Goal: Task Accomplishment & Management: Use online tool/utility

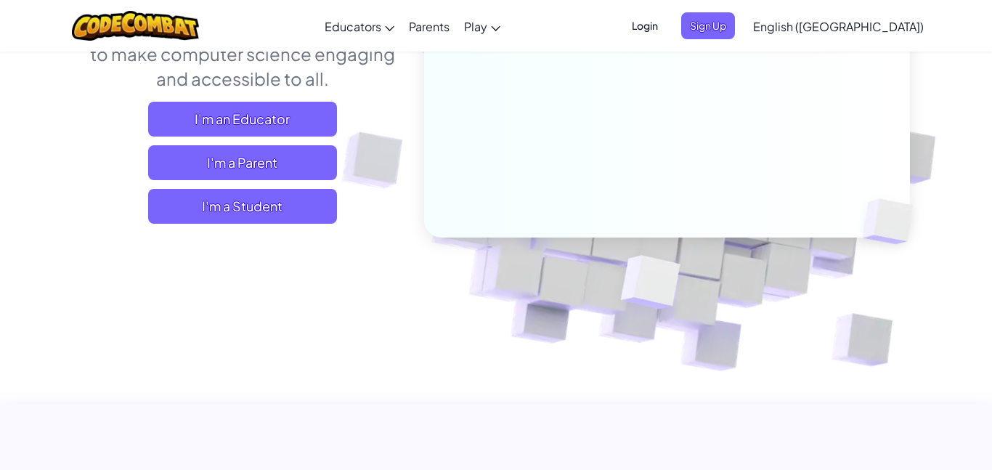
scroll to position [239, 0]
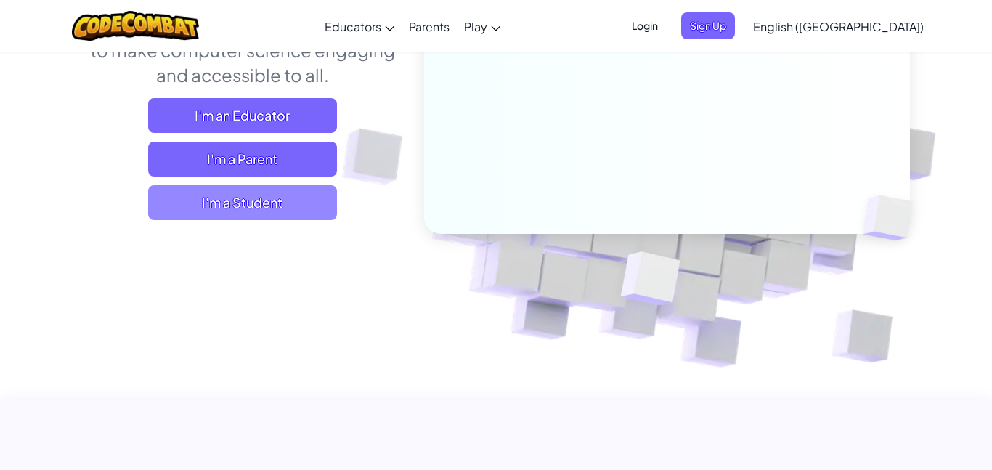
click at [279, 205] on span "I'm a Student" at bounding box center [242, 202] width 189 height 35
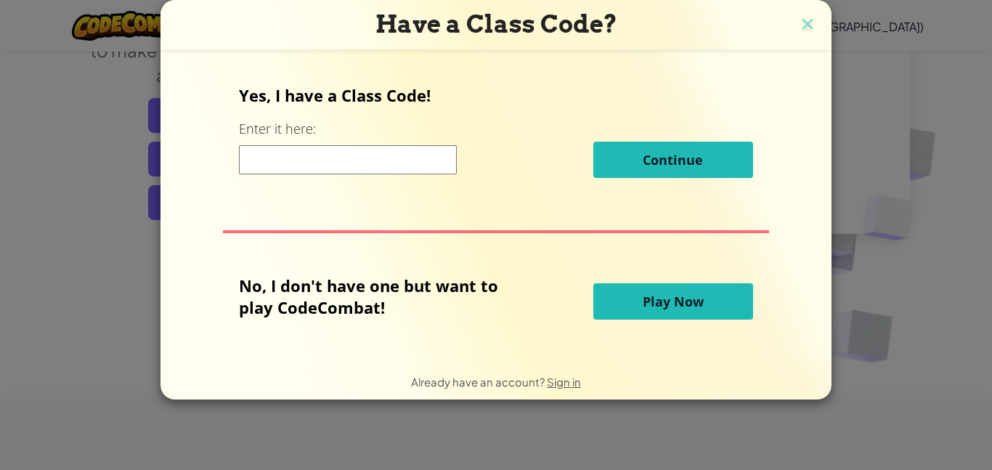
click at [616, 303] on button "Play Now" at bounding box center [673, 301] width 160 height 36
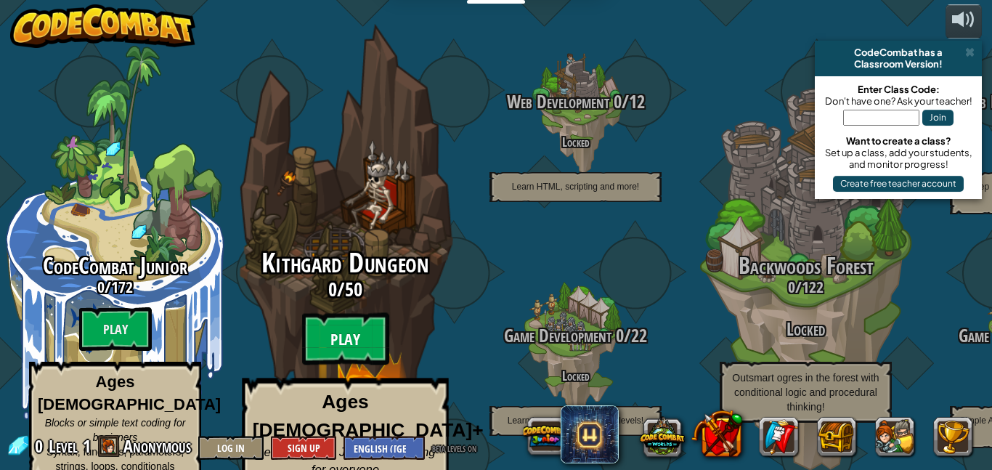
click at [354, 325] on btn "Play" at bounding box center [345, 339] width 87 height 52
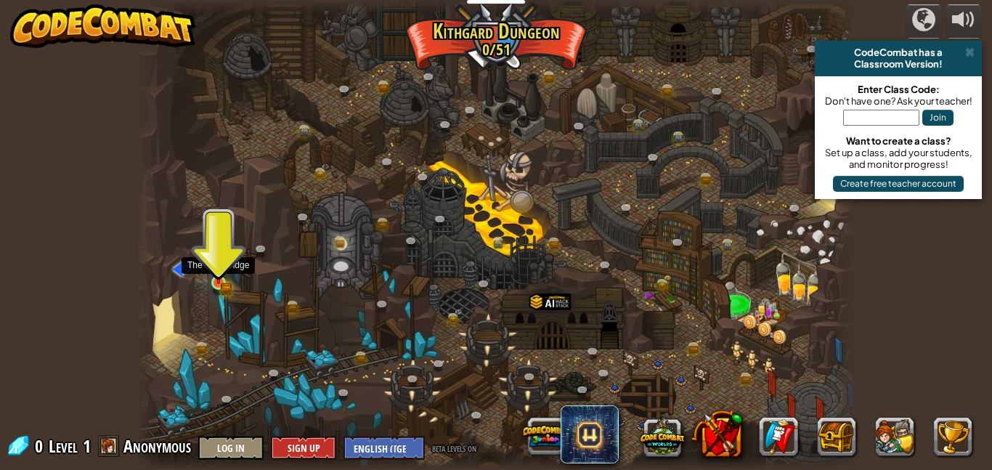
click at [224, 276] on img at bounding box center [218, 265] width 17 height 38
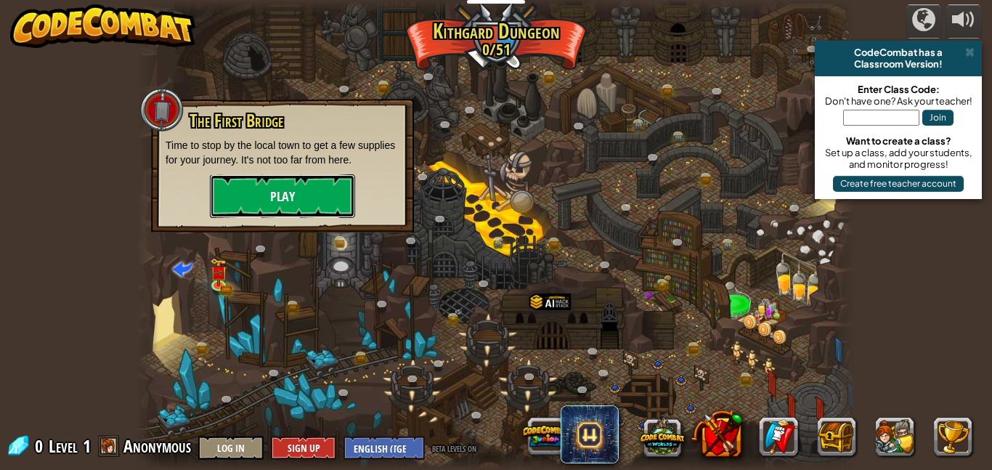
click at [304, 191] on button "Play" at bounding box center [282, 196] width 145 height 44
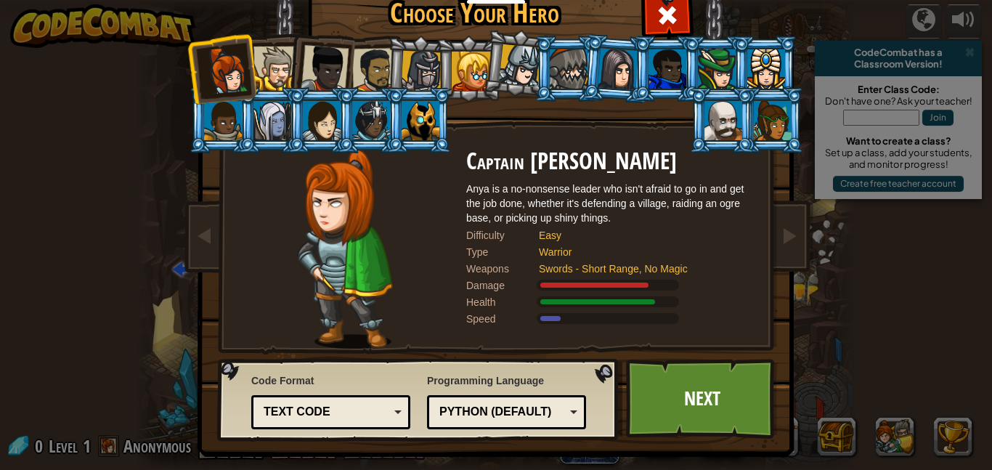
click at [284, 59] on div at bounding box center [275, 68] width 44 height 44
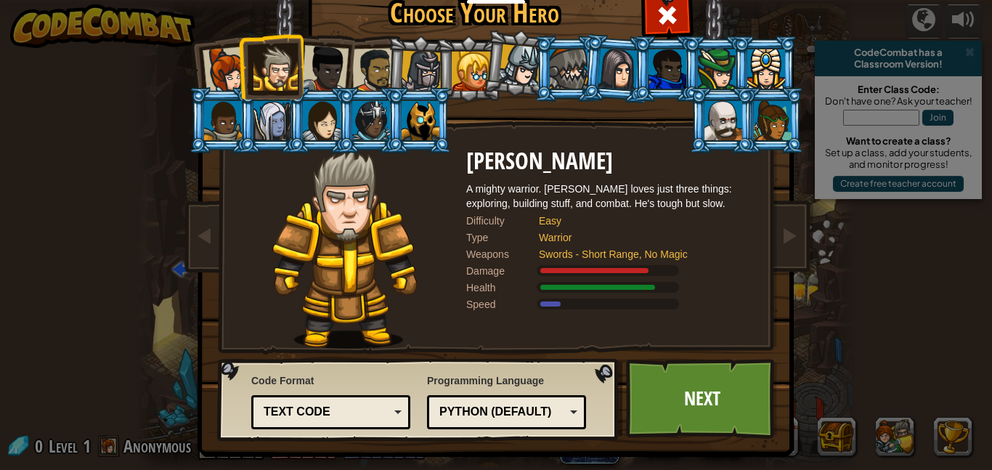
click at [426, 101] on div at bounding box center [421, 120] width 38 height 39
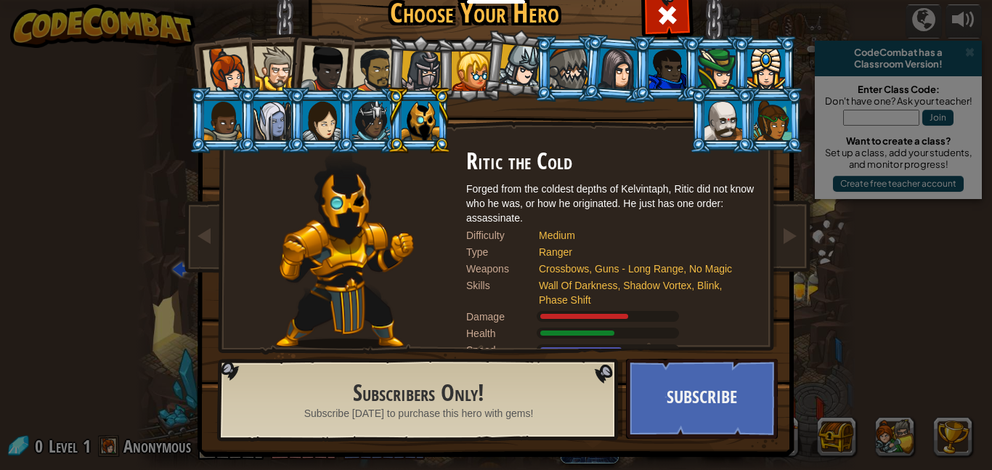
click at [418, 73] on div at bounding box center [421, 71] width 41 height 41
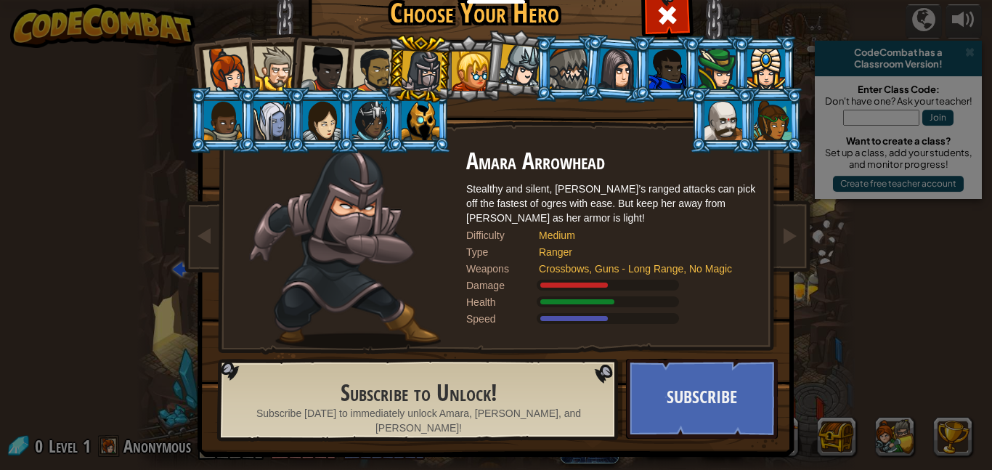
click at [462, 65] on div at bounding box center [471, 71] width 39 height 39
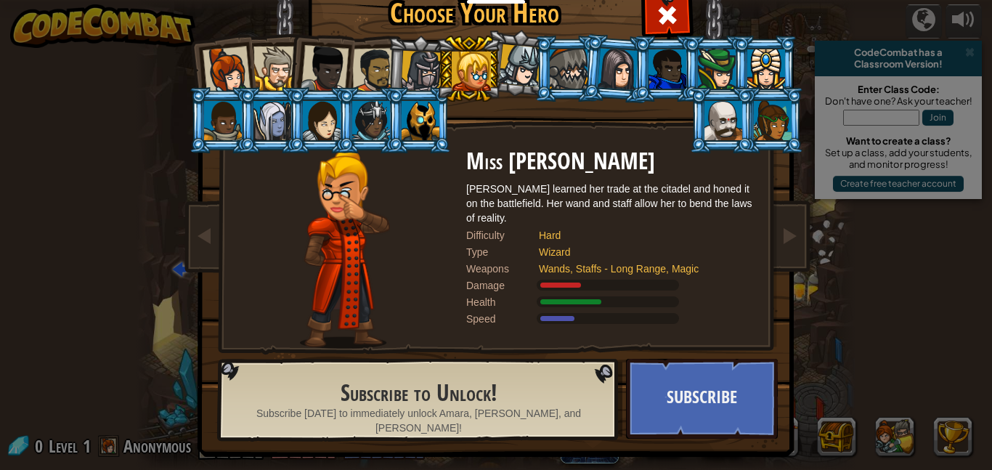
click at [375, 68] on div at bounding box center [374, 70] width 45 height 45
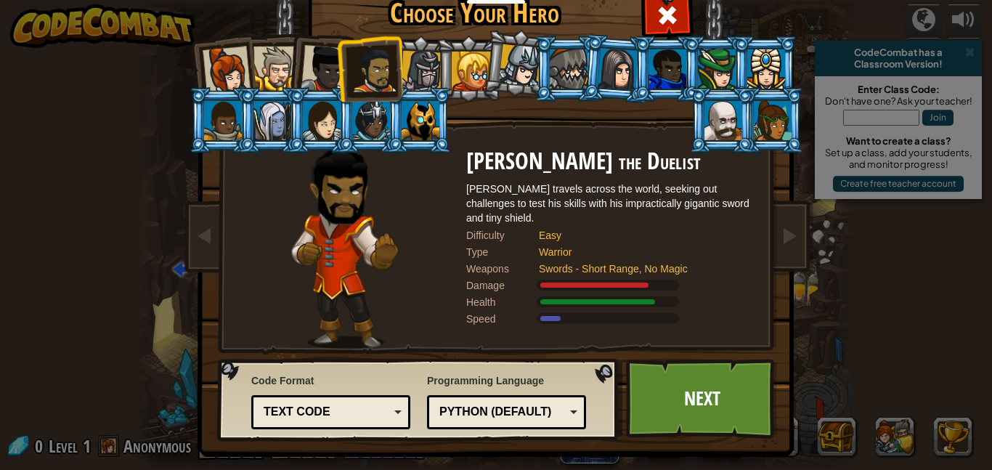
click at [325, 70] on div at bounding box center [325, 69] width 48 height 48
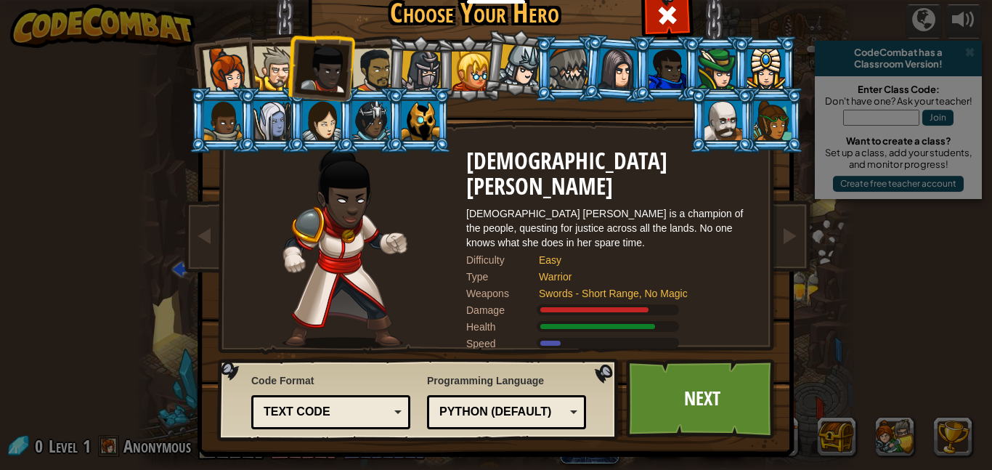
click at [272, 65] on div at bounding box center [275, 68] width 44 height 44
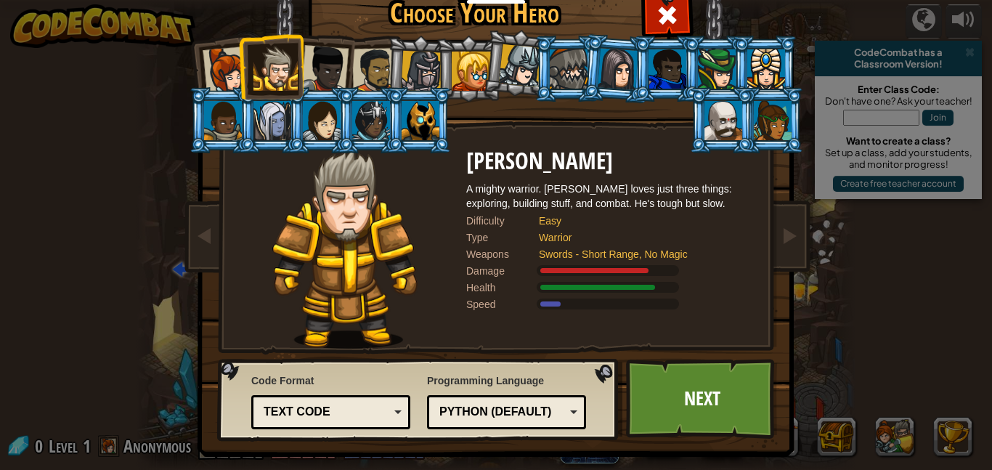
click at [234, 74] on div at bounding box center [227, 70] width 48 height 48
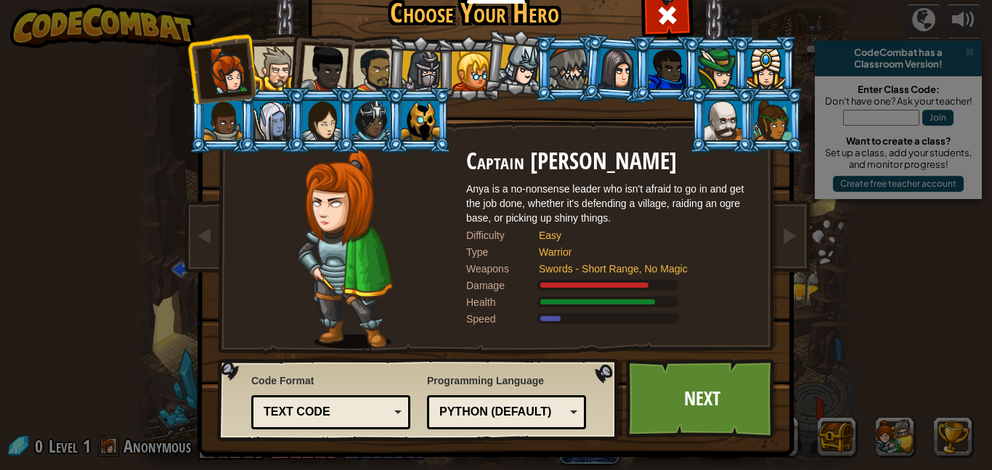
click at [271, 57] on div at bounding box center [275, 68] width 44 height 44
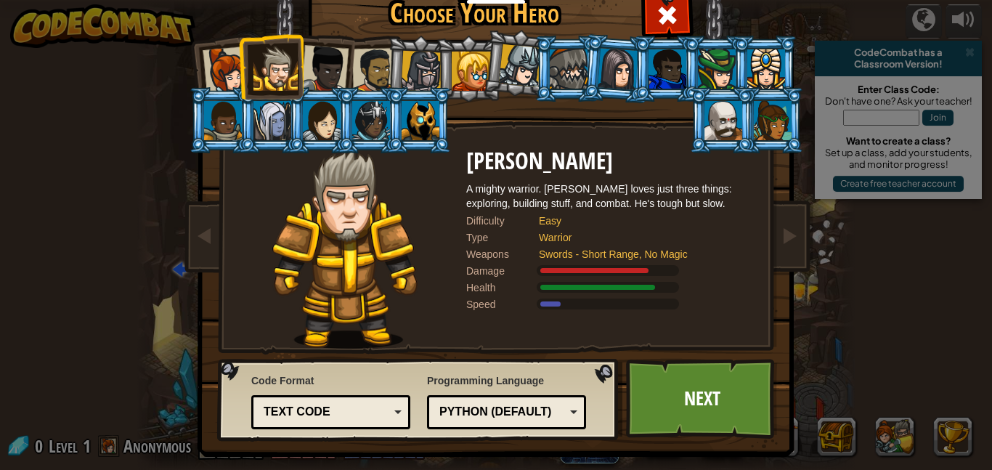
click at [318, 65] on div at bounding box center [325, 69] width 48 height 48
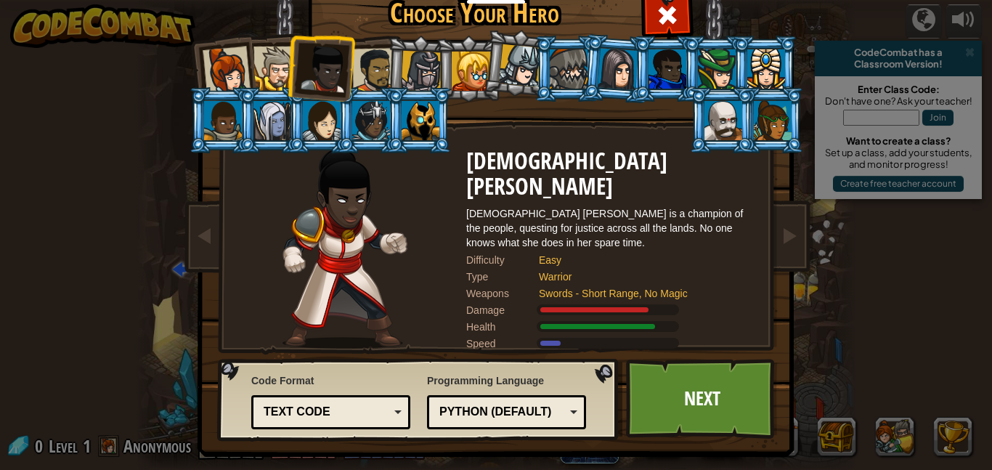
click at [369, 66] on div at bounding box center [374, 70] width 45 height 45
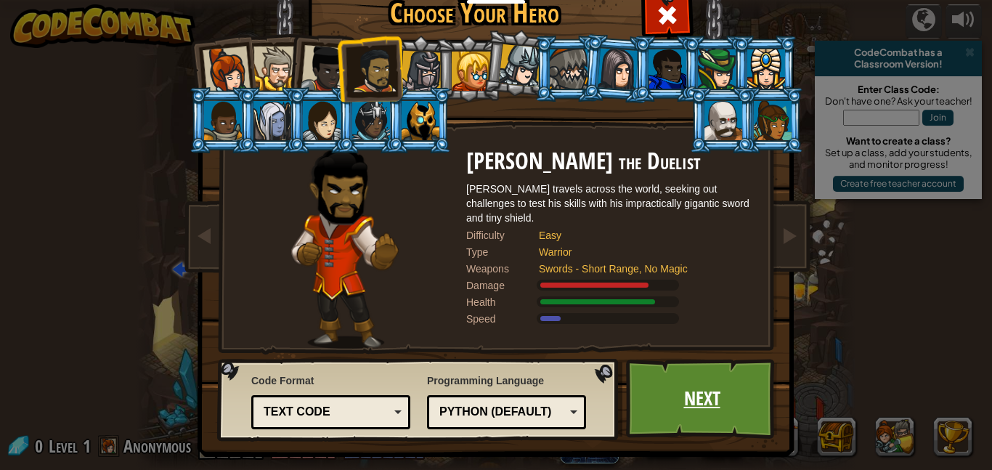
click at [735, 399] on link "Next" at bounding box center [702, 399] width 152 height 80
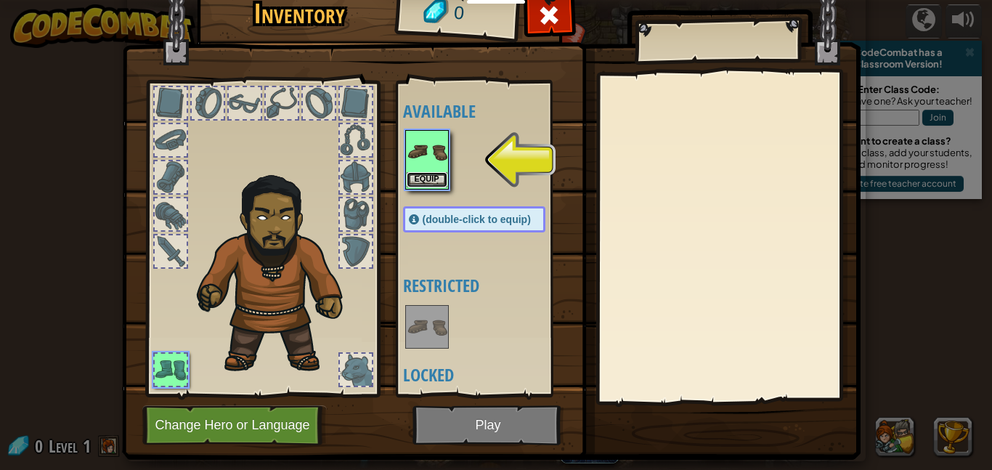
click at [433, 176] on button "Equip" at bounding box center [427, 179] width 41 height 15
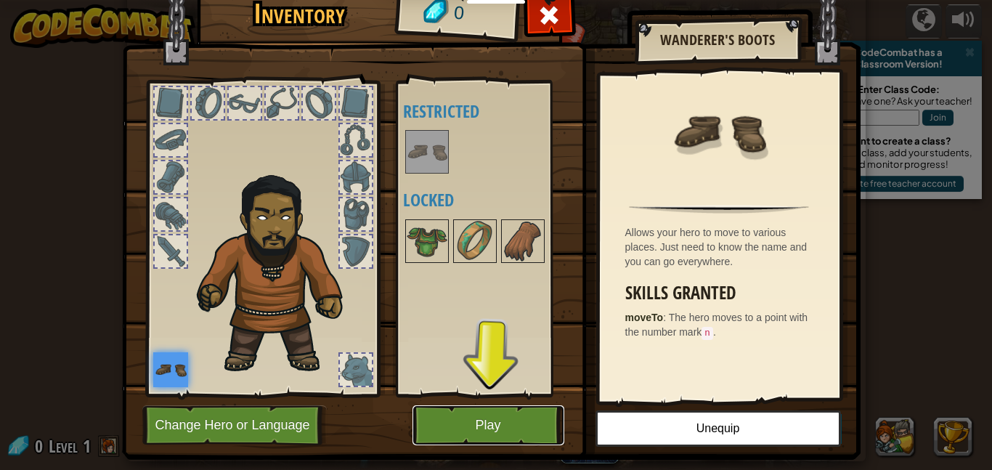
click at [501, 414] on button "Play" at bounding box center [488, 425] width 152 height 40
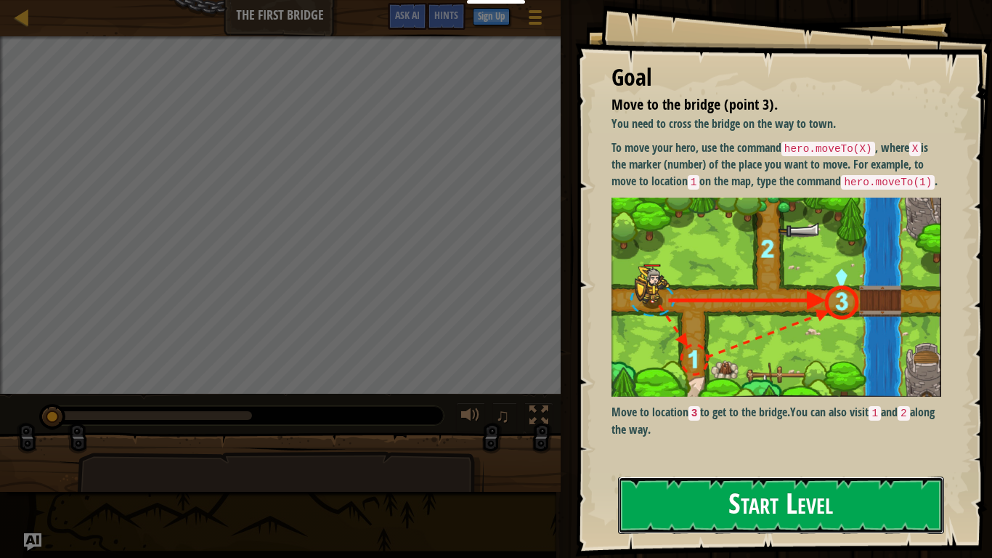
click at [759, 469] on button "Start Level" at bounding box center [781, 504] width 326 height 57
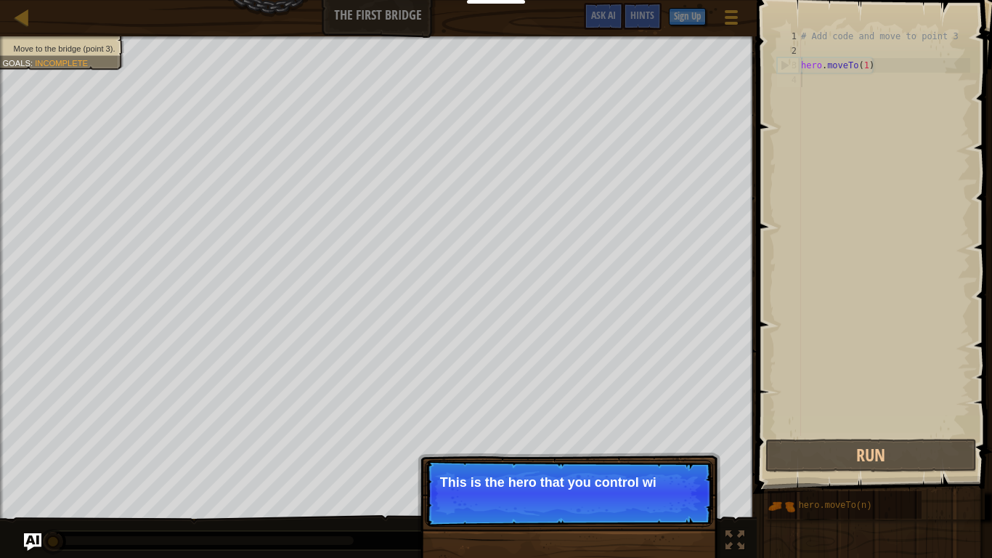
click at [879, 69] on div "# Add code and move to point 3 hero . moveTo ( 1 )" at bounding box center [884, 247] width 172 height 436
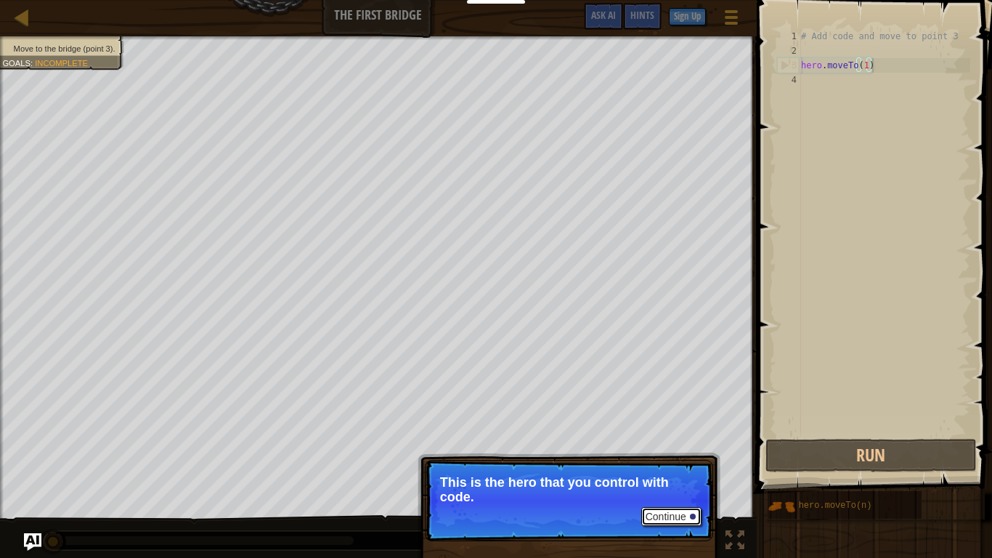
click at [658, 469] on button "Continue" at bounding box center [671, 516] width 60 height 19
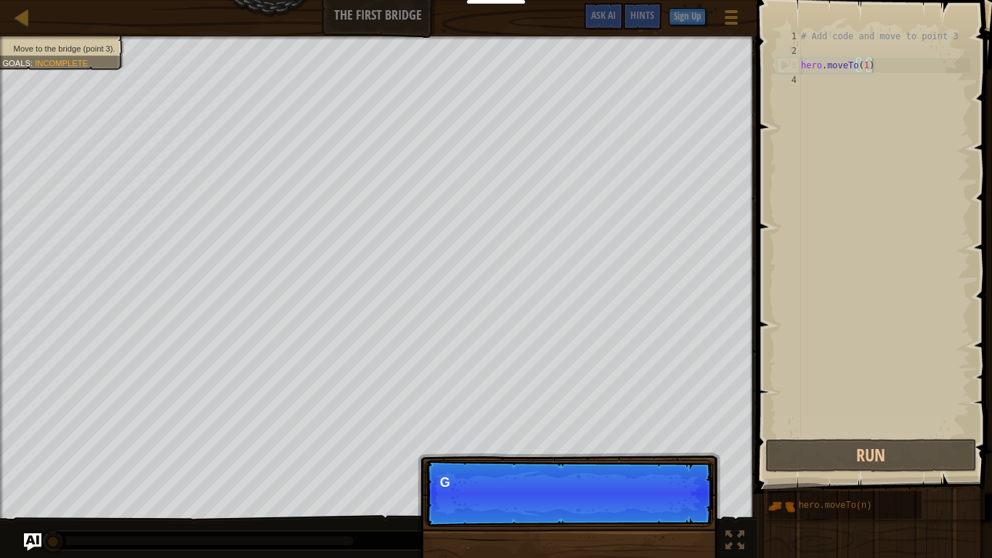
scroll to position [7, 9]
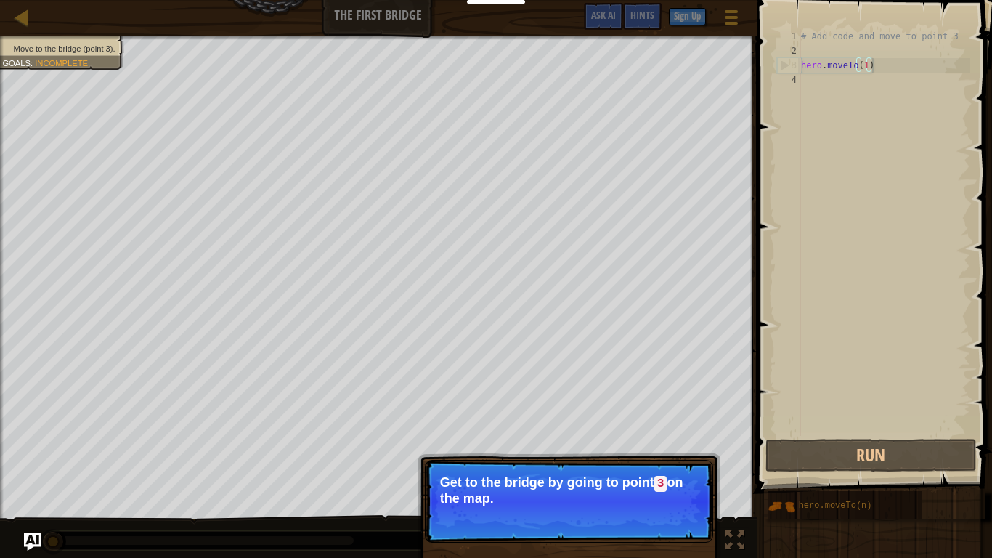
click at [666, 469] on button "Continue" at bounding box center [671, 517] width 60 height 19
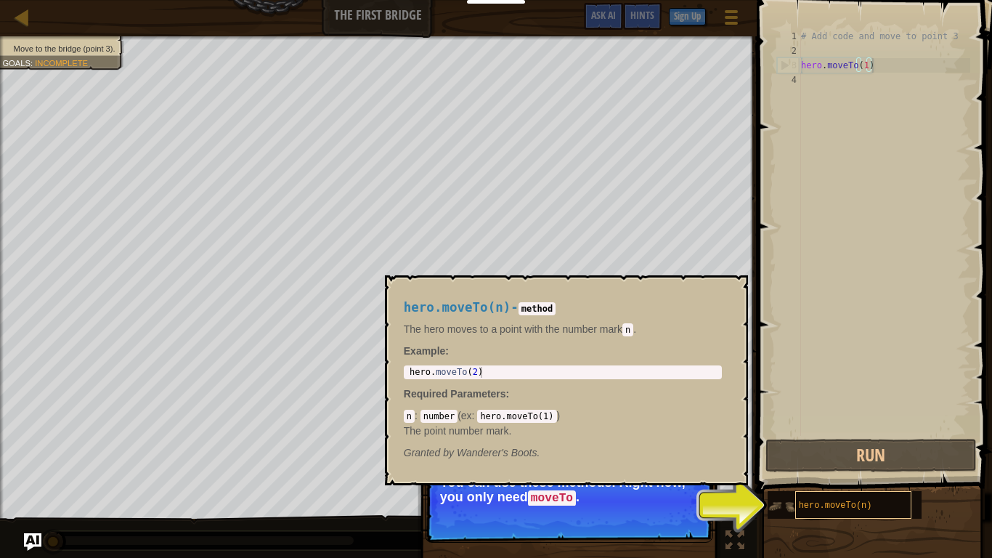
click at [844, 469] on span "hero.moveTo(n)" at bounding box center [835, 505] width 73 height 10
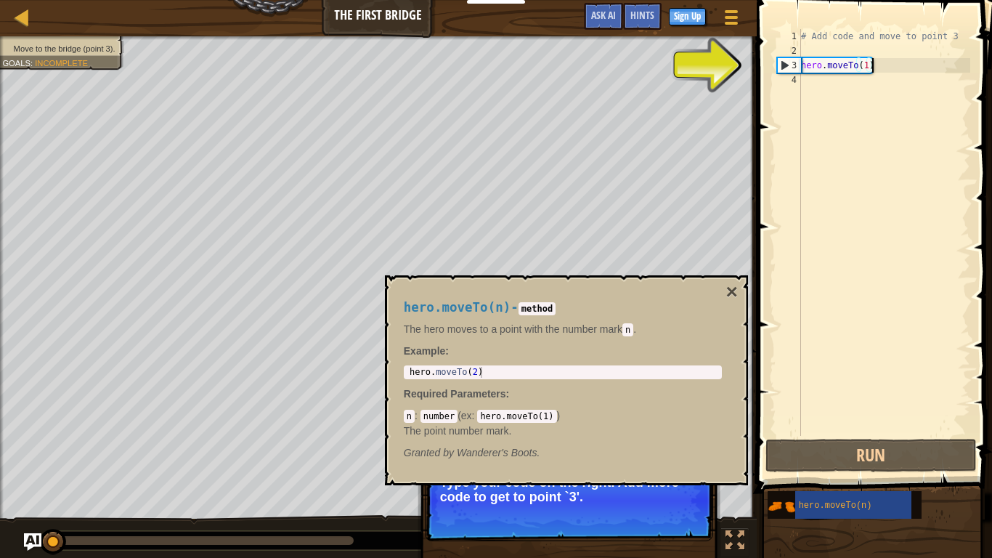
click at [795, 65] on div "3" at bounding box center [789, 65] width 23 height 15
click at [789, 63] on div "3" at bounding box center [789, 65] width 23 height 15
click at [808, 61] on div "# Add code and move to point 3 hero . moveTo ( 1 )" at bounding box center [884, 247] width 172 height 436
click at [790, 64] on div "3" at bounding box center [789, 65] width 23 height 15
click at [782, 64] on div "3" at bounding box center [789, 65] width 23 height 15
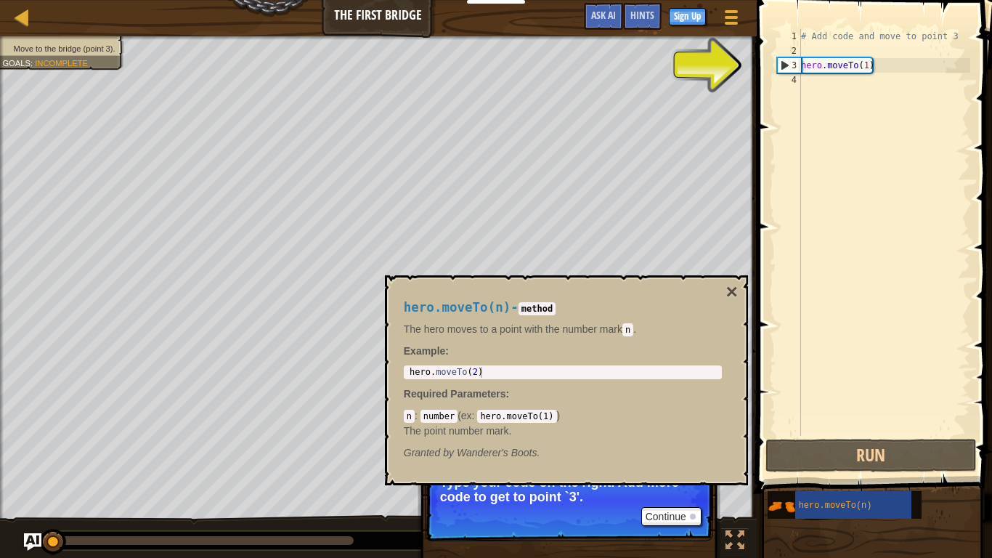
type textarea "hero.moveTo(1)"
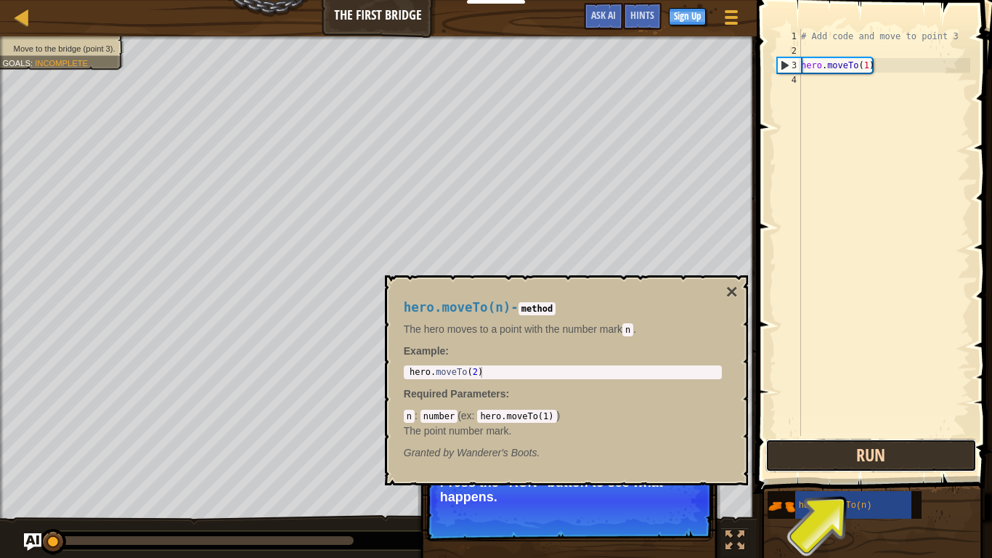
click at [839, 454] on button "Run" at bounding box center [870, 455] width 211 height 33
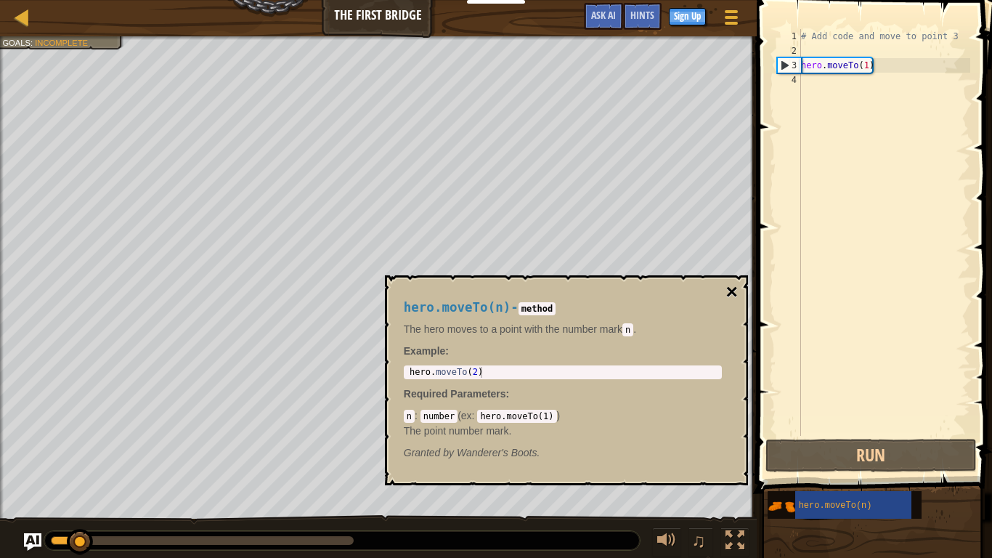
click at [725, 298] on button "×" at bounding box center [731, 292] width 12 height 20
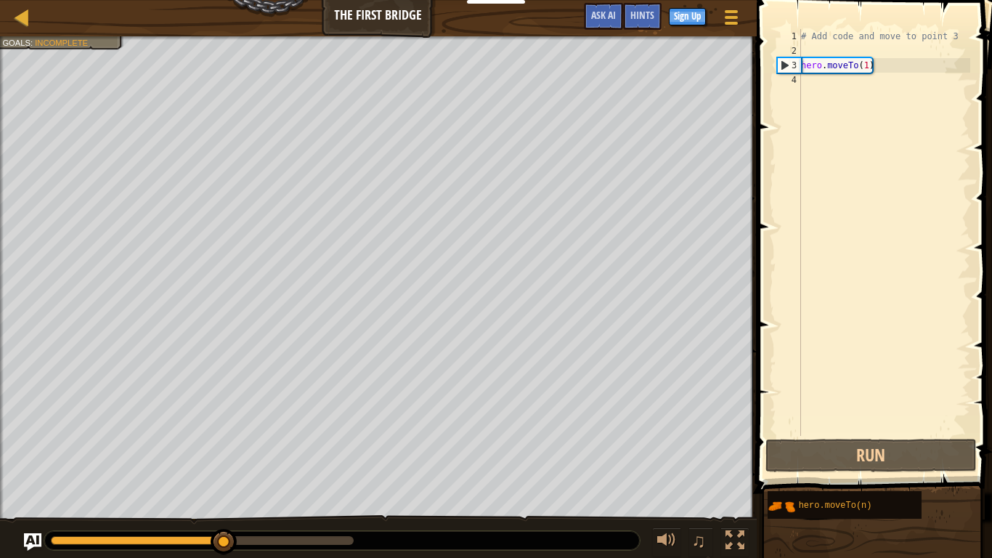
click at [874, 81] on div "# Add code and move to point 3 hero . moveTo ( 1 )" at bounding box center [884, 247] width 172 height 436
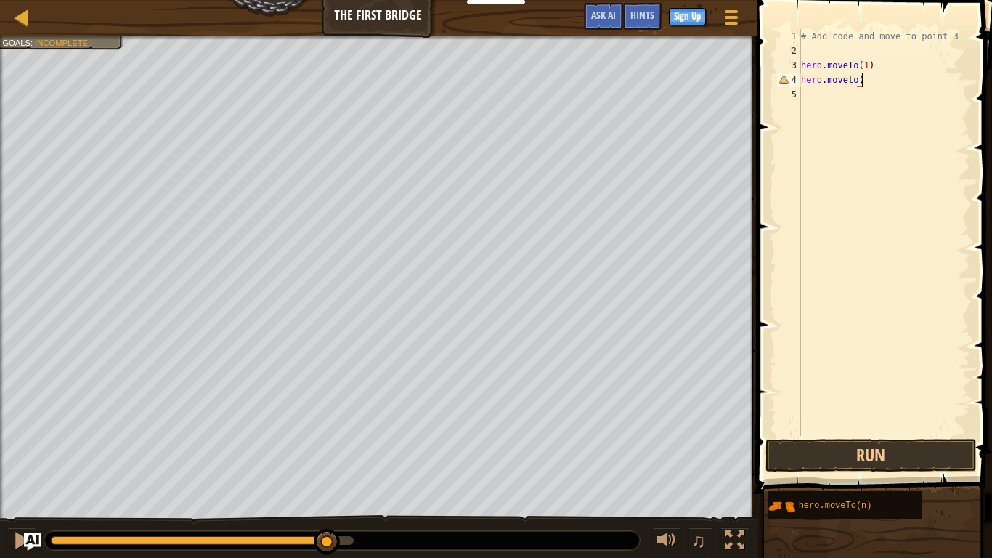
scroll to position [7, 9]
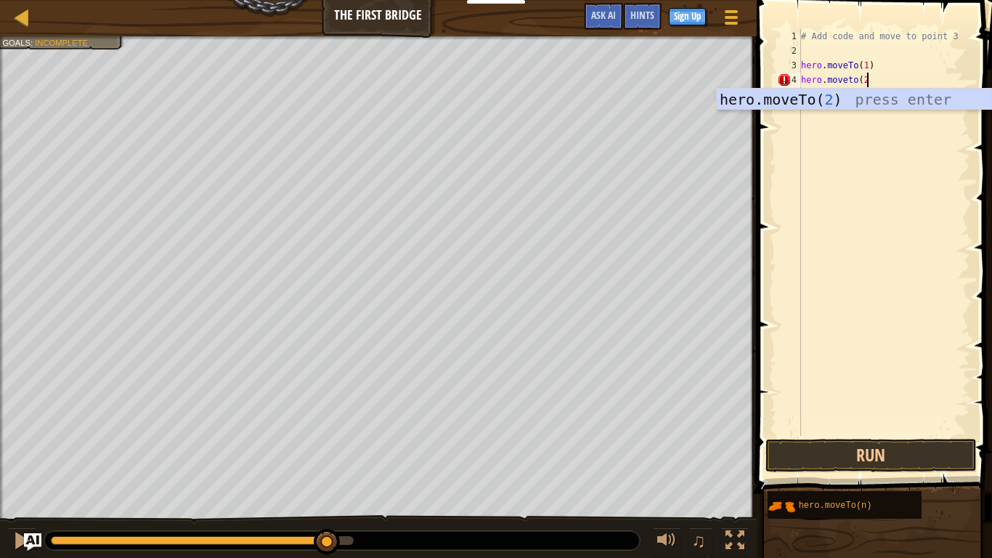
type textarea "hero.moveto(2)"
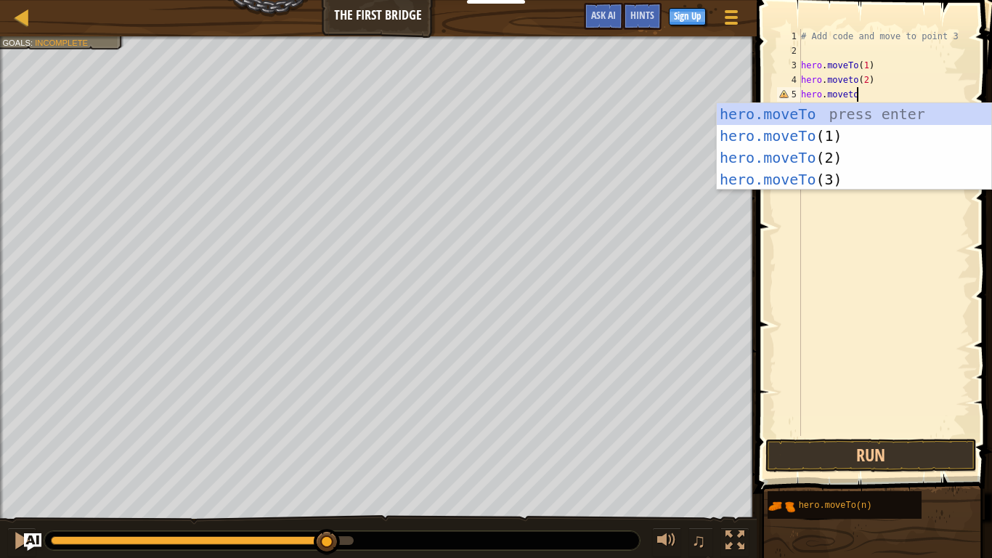
scroll to position [7, 8]
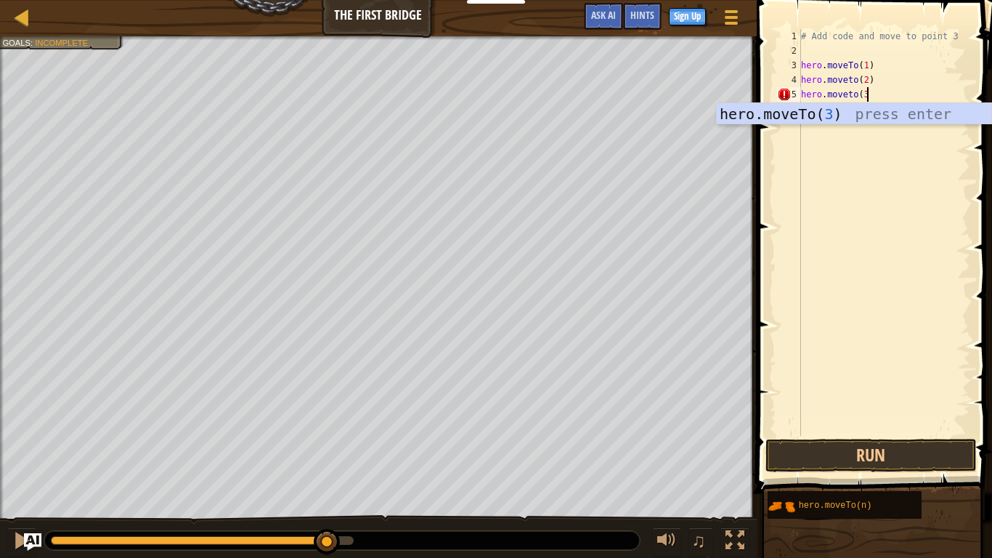
type textarea "hero.moveto(3)"
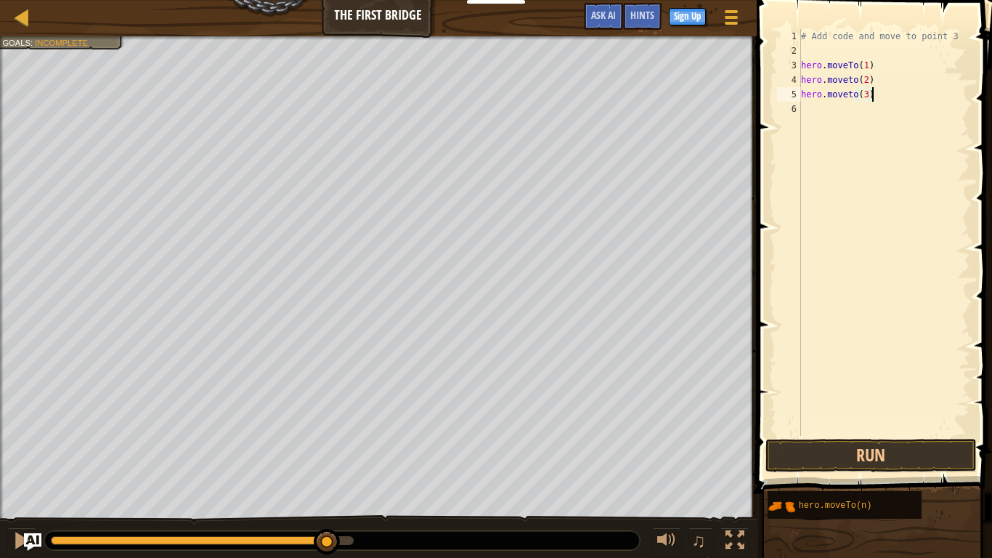
scroll to position [7, 0]
click at [876, 451] on button "Run" at bounding box center [870, 455] width 211 height 33
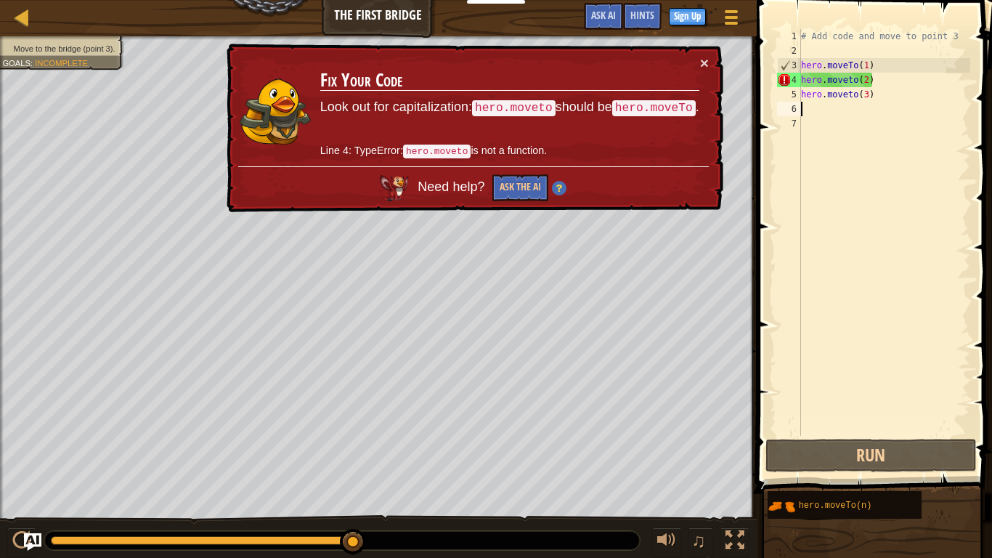
click at [850, 75] on div "# Add code and move to point 3 hero . moveTo ( 1 ) hero . moveto ( 2 ) hero . m…" at bounding box center [884, 247] width 172 height 436
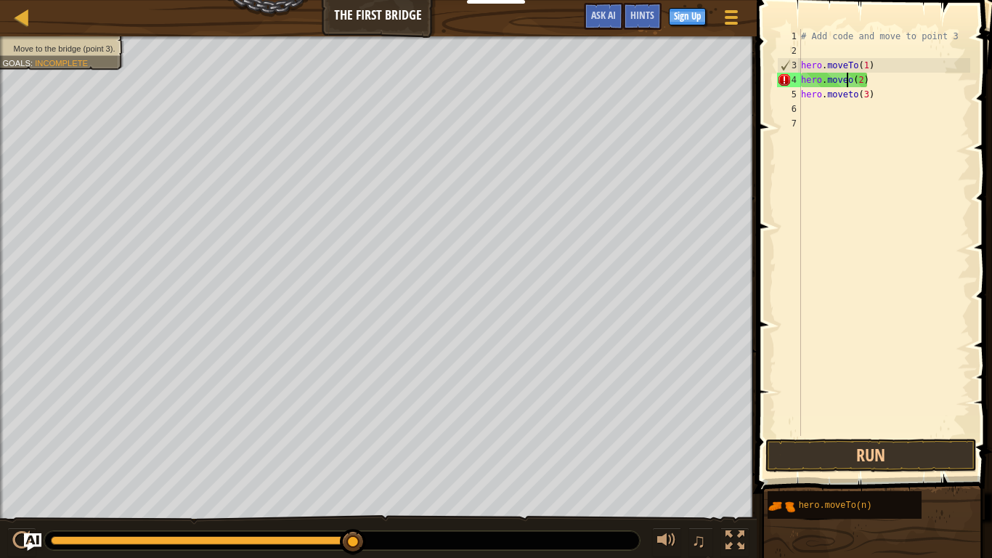
type textarea "hero.moveTo(2)"
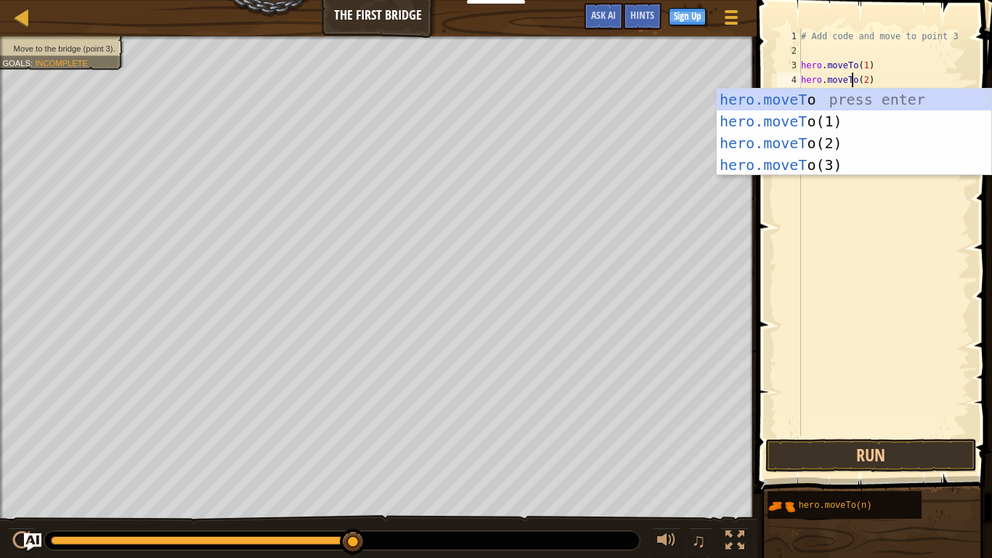
click at [831, 213] on div "# Add code and move to point 3 hero . moveTo ( 1 ) hero . moveTo ( 2 ) hero . m…" at bounding box center [884, 247] width 172 height 436
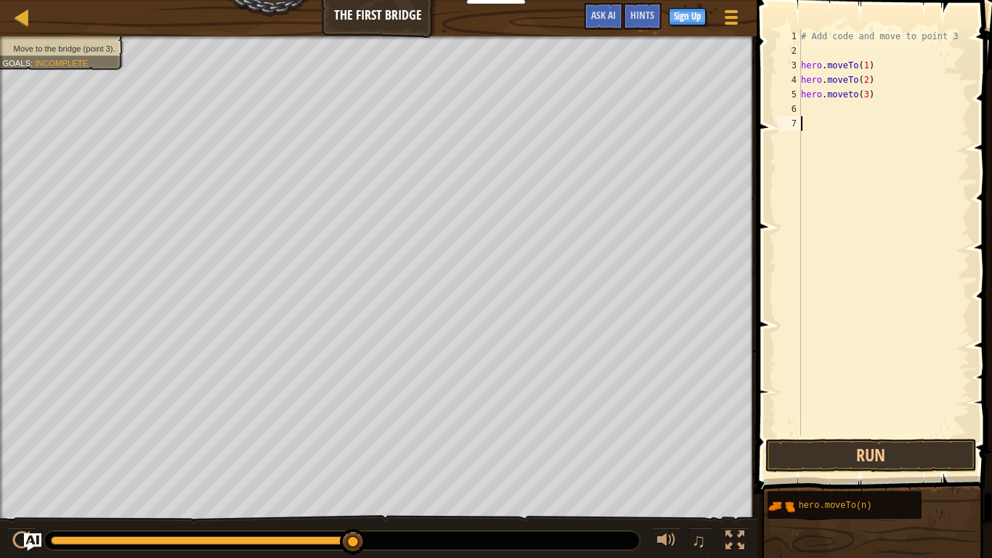
click at [850, 91] on div "# Add code and move to point 3 hero . moveTo ( 1 ) hero . moveTo ( 2 ) hero . m…" at bounding box center [884, 247] width 172 height 436
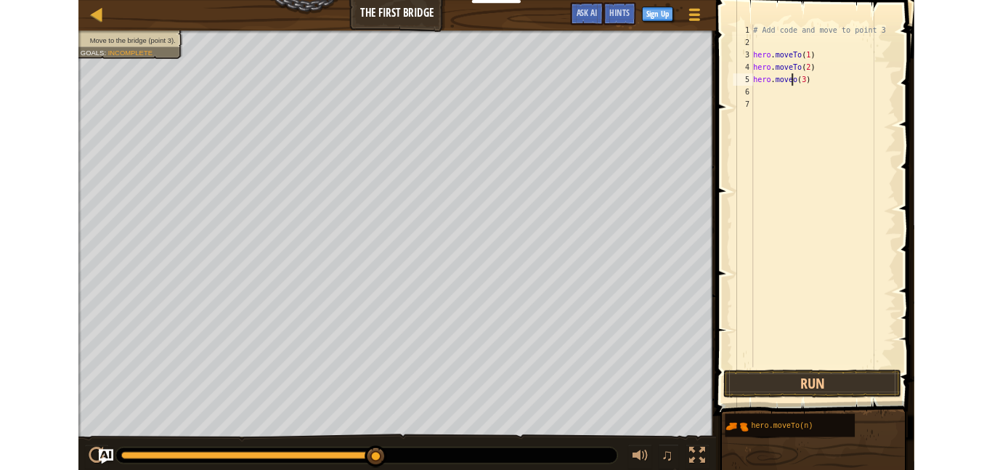
scroll to position [7, 7]
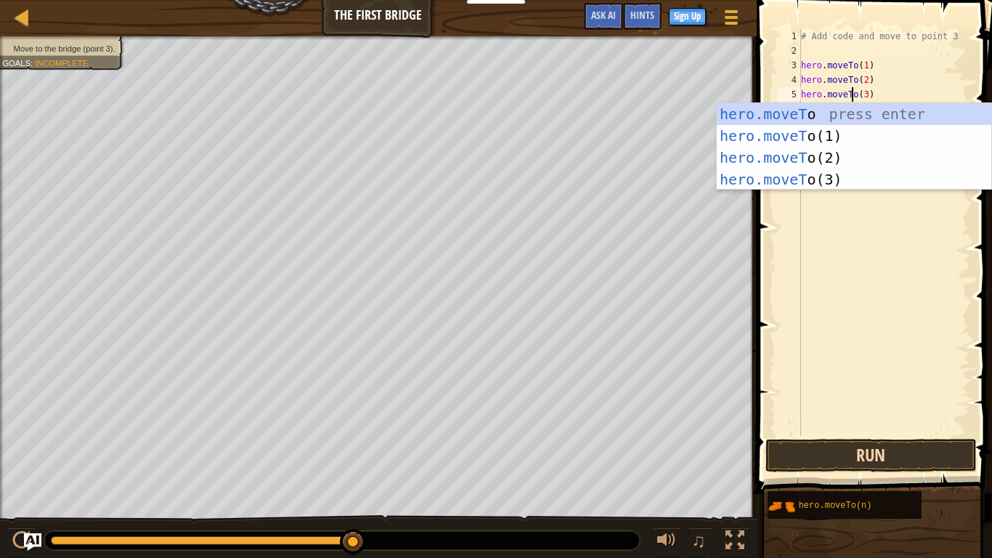
type textarea "hero.moveTo(3)"
click at [871, 444] on button "Run" at bounding box center [870, 455] width 211 height 33
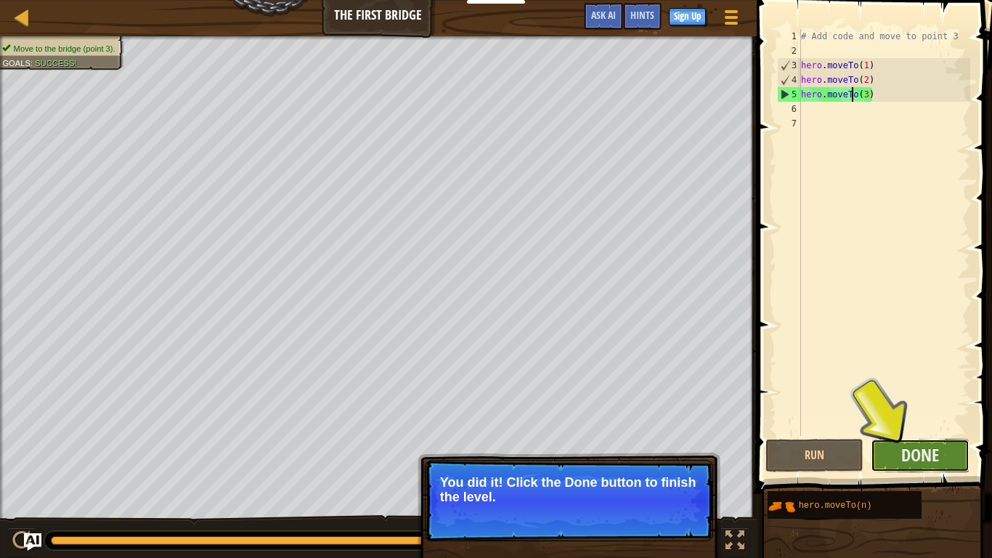
click at [946, 449] on button "Done" at bounding box center [920, 455] width 99 height 33
